Goal: Task Accomplishment & Management: Manage account settings

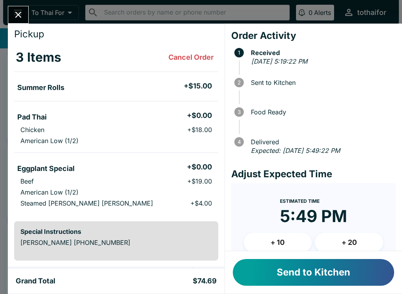
scroll to position [21, 0]
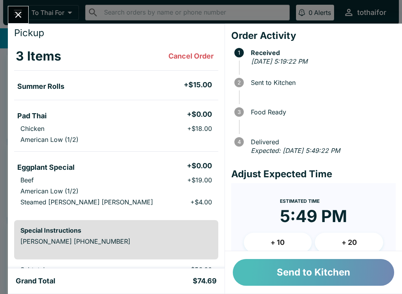
click at [369, 266] on button "Send to Kitchen" at bounding box center [313, 272] width 161 height 27
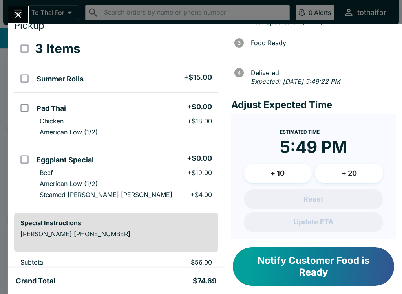
scroll to position [30, 0]
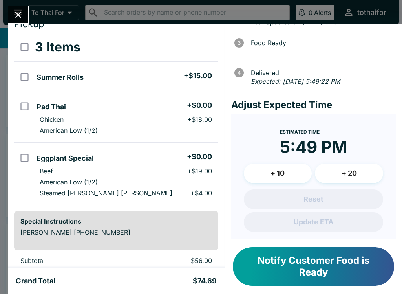
click at [15, 16] on icon "Close" at bounding box center [18, 14] width 11 height 11
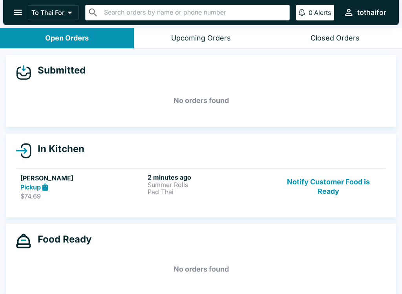
click at [16, 11] on icon "open drawer" at bounding box center [18, 12] width 8 height 5
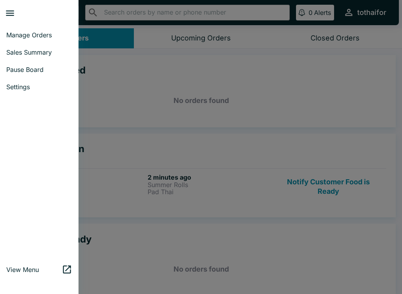
click at [95, 201] on div at bounding box center [201, 147] width 402 height 294
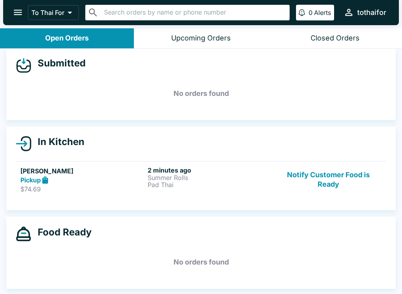
scroll to position [7, 0]
click at [330, 188] on button "Notify Customer Food is Ready" at bounding box center [328, 179] width 106 height 27
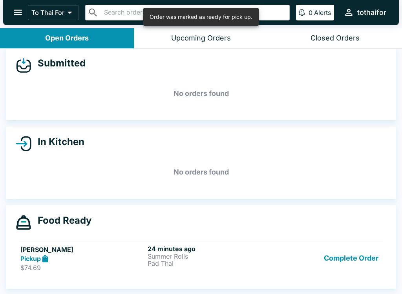
scroll to position [1, 0]
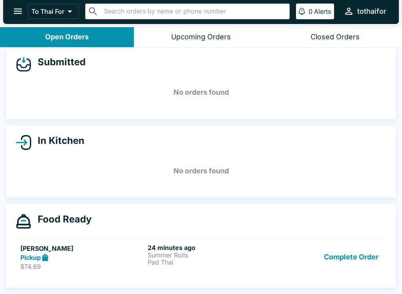
click at [362, 252] on button "Complete Order" at bounding box center [351, 256] width 61 height 27
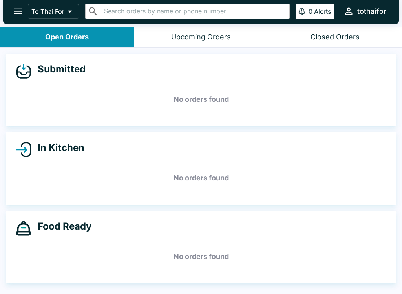
scroll to position [0, 0]
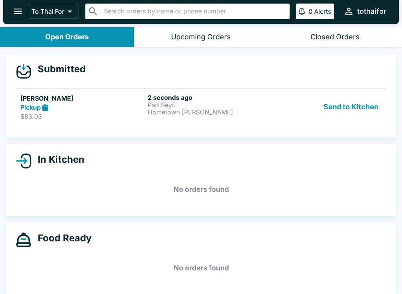
click at [354, 102] on button "Send to Kitchen" at bounding box center [350, 106] width 61 height 27
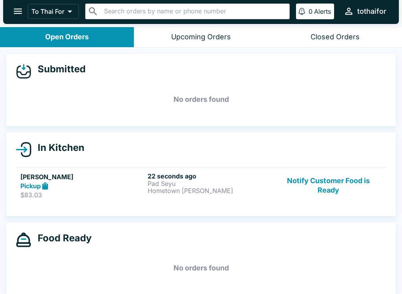
click at [90, 192] on p "$83.03" at bounding box center [82, 195] width 124 height 8
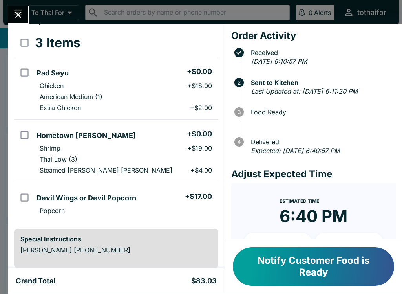
scroll to position [35, 0]
click at [19, 11] on icon "Close" at bounding box center [18, 14] width 11 height 11
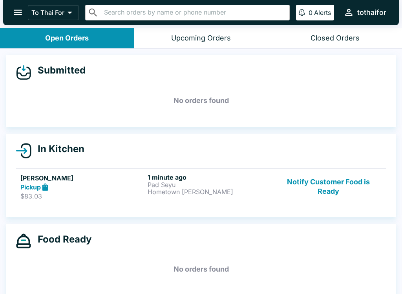
click at [329, 183] on button "Notify Customer Food is Ready" at bounding box center [328, 186] width 106 height 27
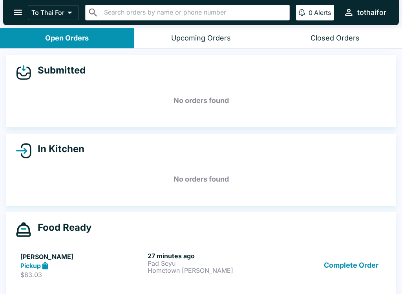
click at [361, 273] on button "Complete Order" at bounding box center [351, 265] width 61 height 27
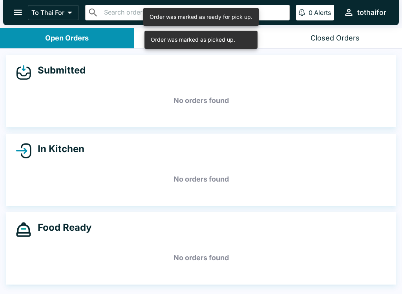
scroll to position [1, 0]
